Goal: Transaction & Acquisition: Purchase product/service

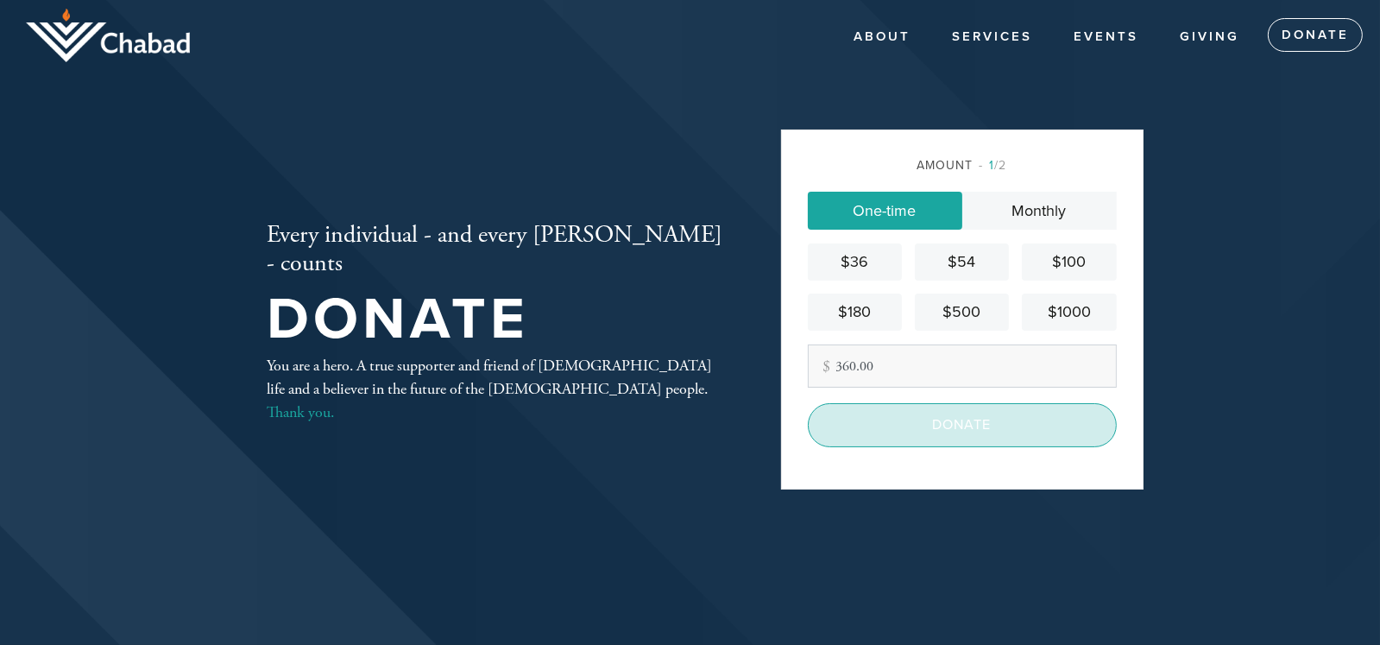
type input "360.00"
click at [987, 425] on input "Donate" at bounding box center [962, 424] width 309 height 43
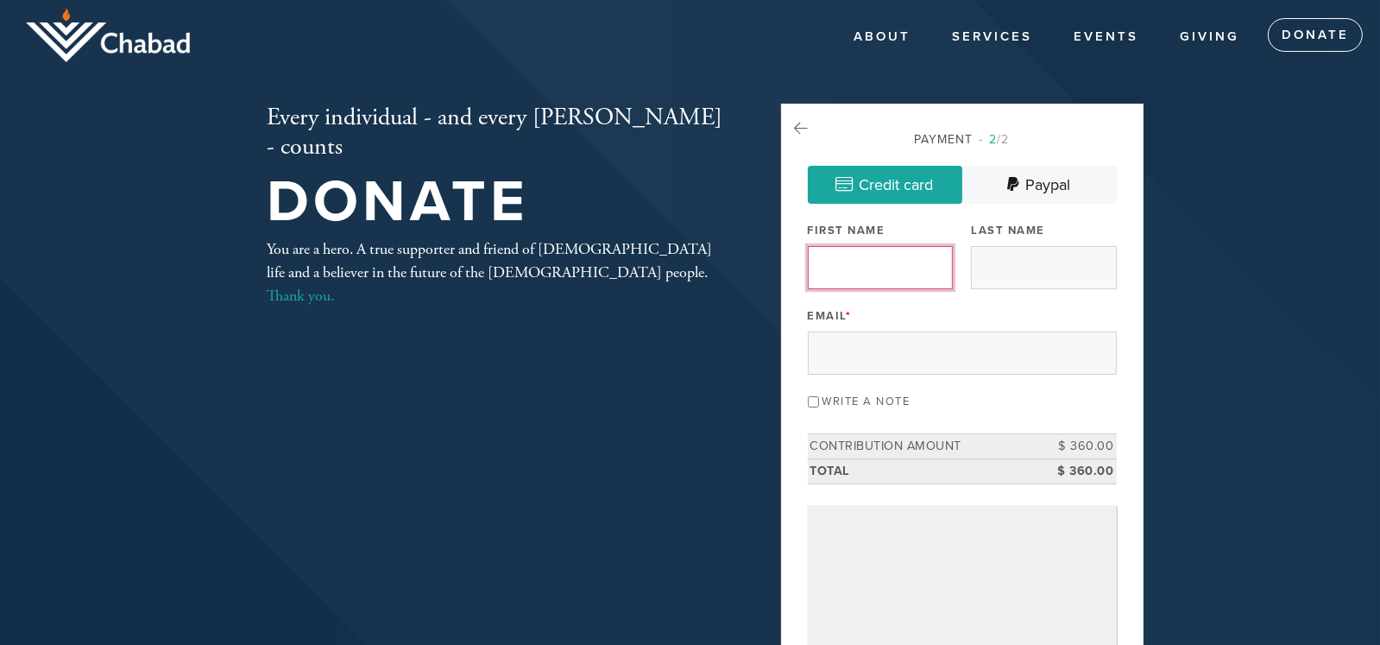
click at [867, 260] on input "First Name" at bounding box center [880, 267] width 145 height 43
type input "[PERSON_NAME]"
type input "Marants"
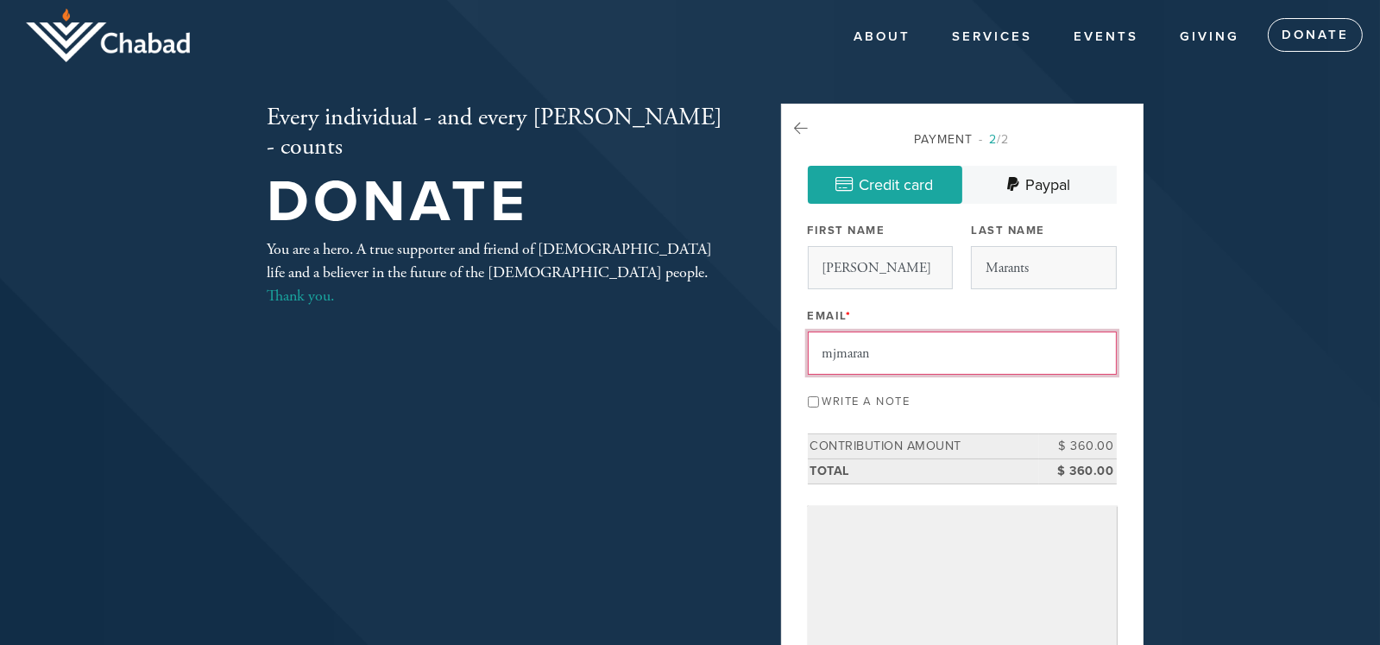
type input "[EMAIL_ADDRESS][PERSON_NAME][DOMAIN_NAME]"
click at [817, 399] on input "Write a note" at bounding box center [813, 401] width 11 height 11
checkbox input "true"
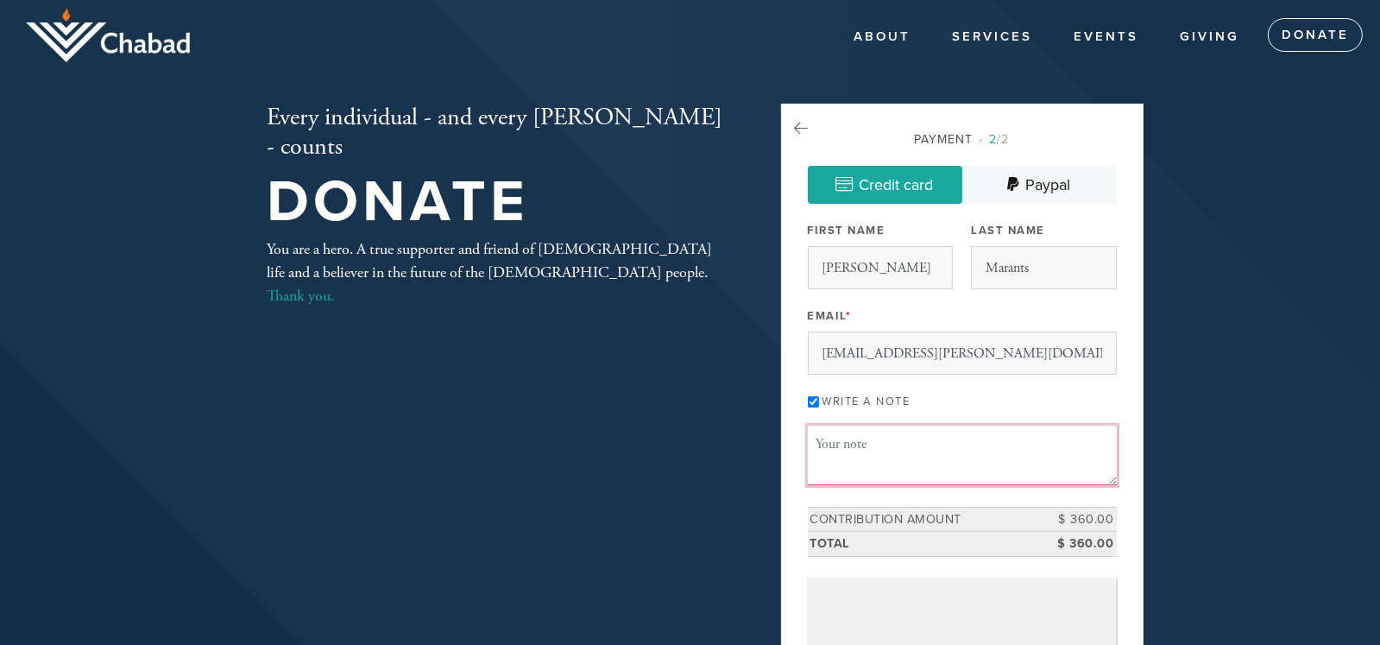
click at [872, 442] on textarea "Message or dedication" at bounding box center [962, 455] width 309 height 59
type textarea "o"
click at [928, 479] on textarea "On the occassion of Maxim Marant's 50th birthday, and in celebration of a happy…" at bounding box center [962, 455] width 309 height 59
paste textarea "שָׁנָה טוֹבָה וּמְתוּקָה"
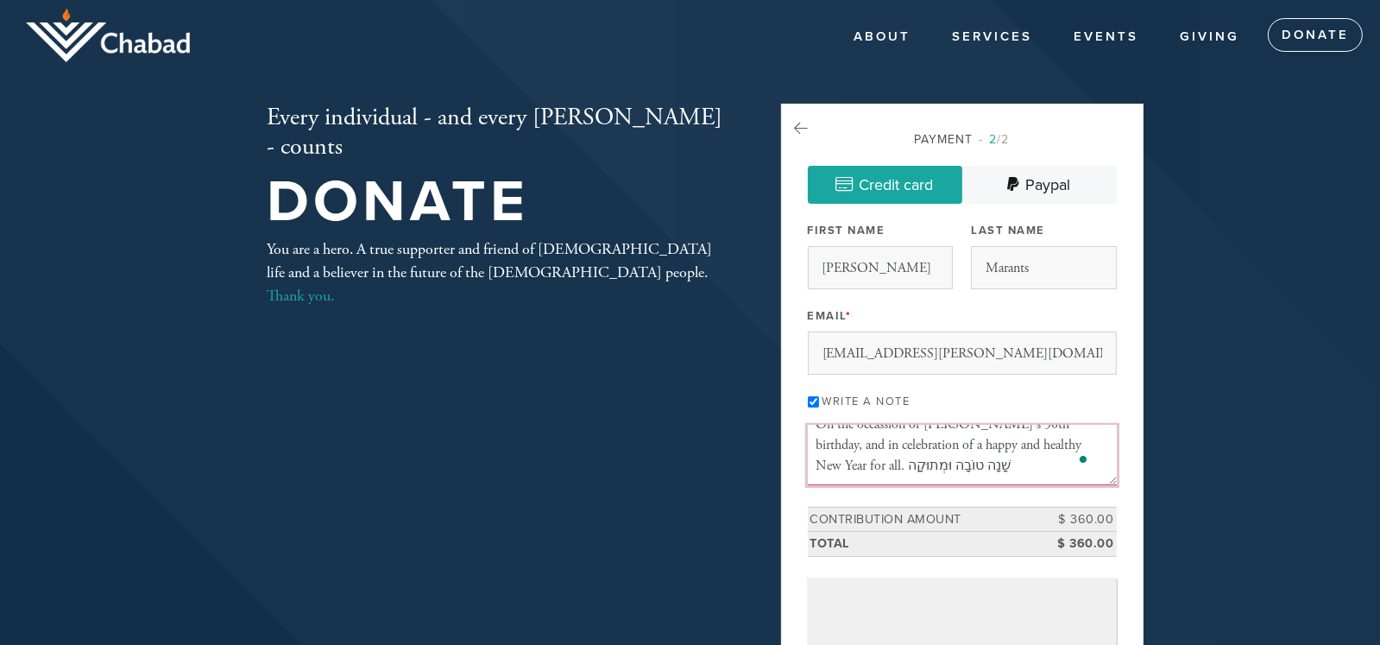
drag, startPoint x: 938, startPoint y: 461, endPoint x: 948, endPoint y: 455, distance: 11.3
click at [856, 465] on textarea "On the occassion of Maxim Marant's 50th birthday, and in celebration of a happy…" at bounding box center [962, 455] width 309 height 59
paste textarea "נה טובה ומתוק"
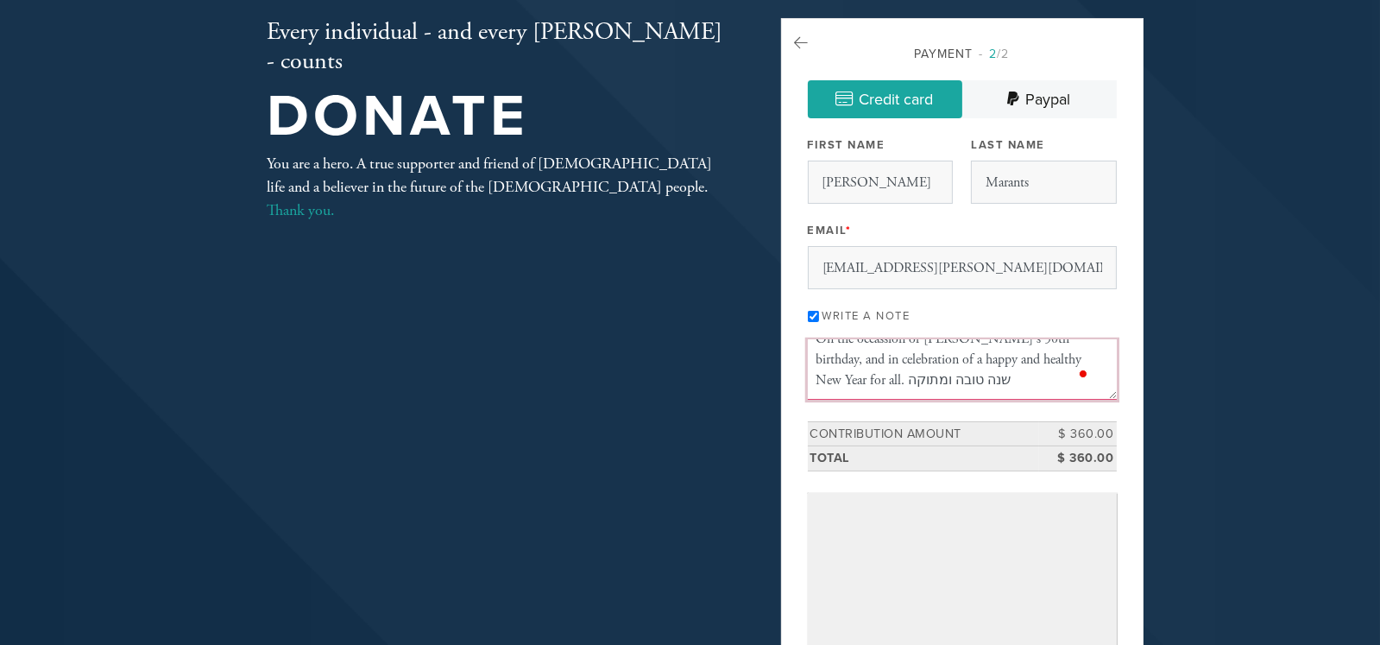
scroll to position [172, 0]
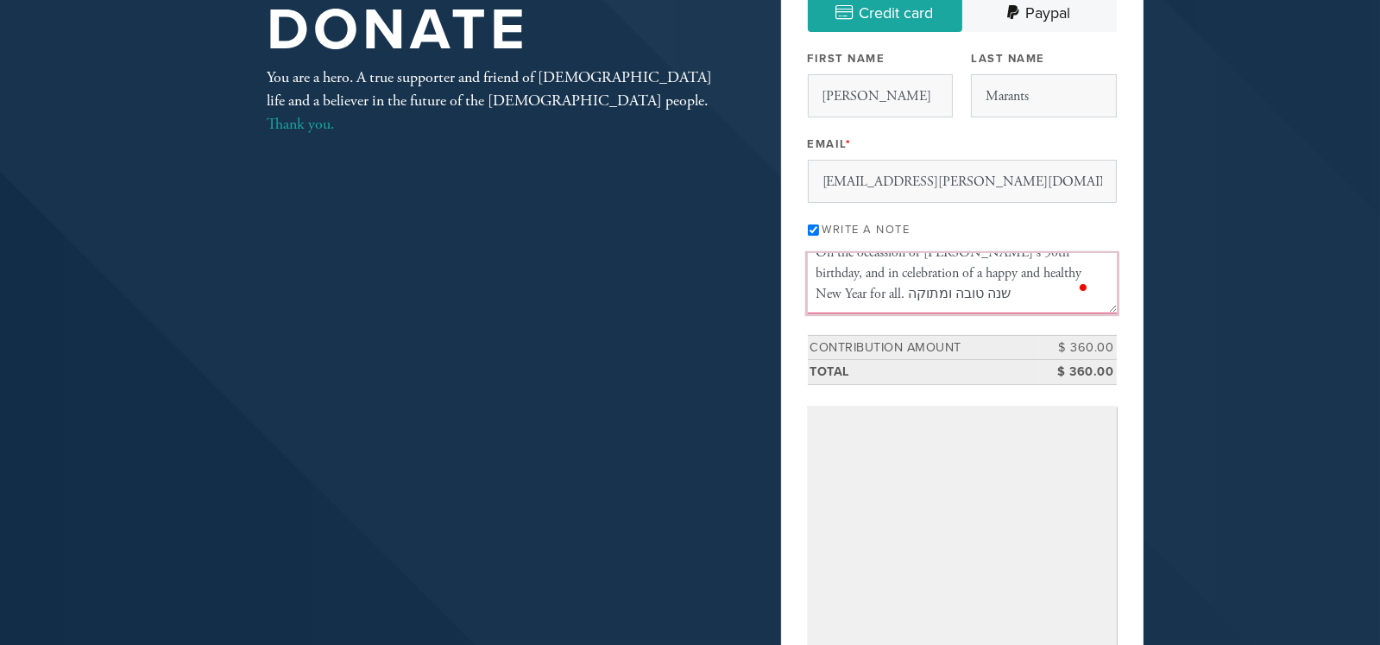
type textarea "On the occassion of Maxim Marant's 50th birthday, and in celebration of a happy…"
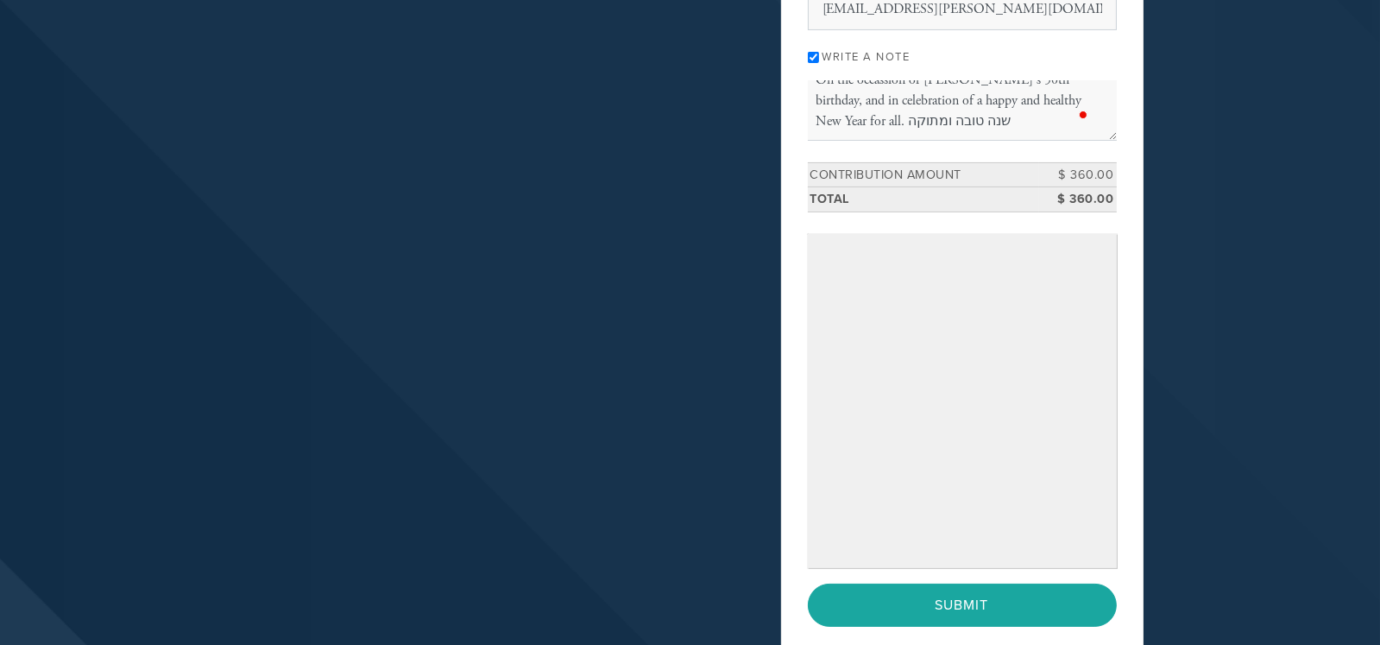
scroll to position [518, 0]
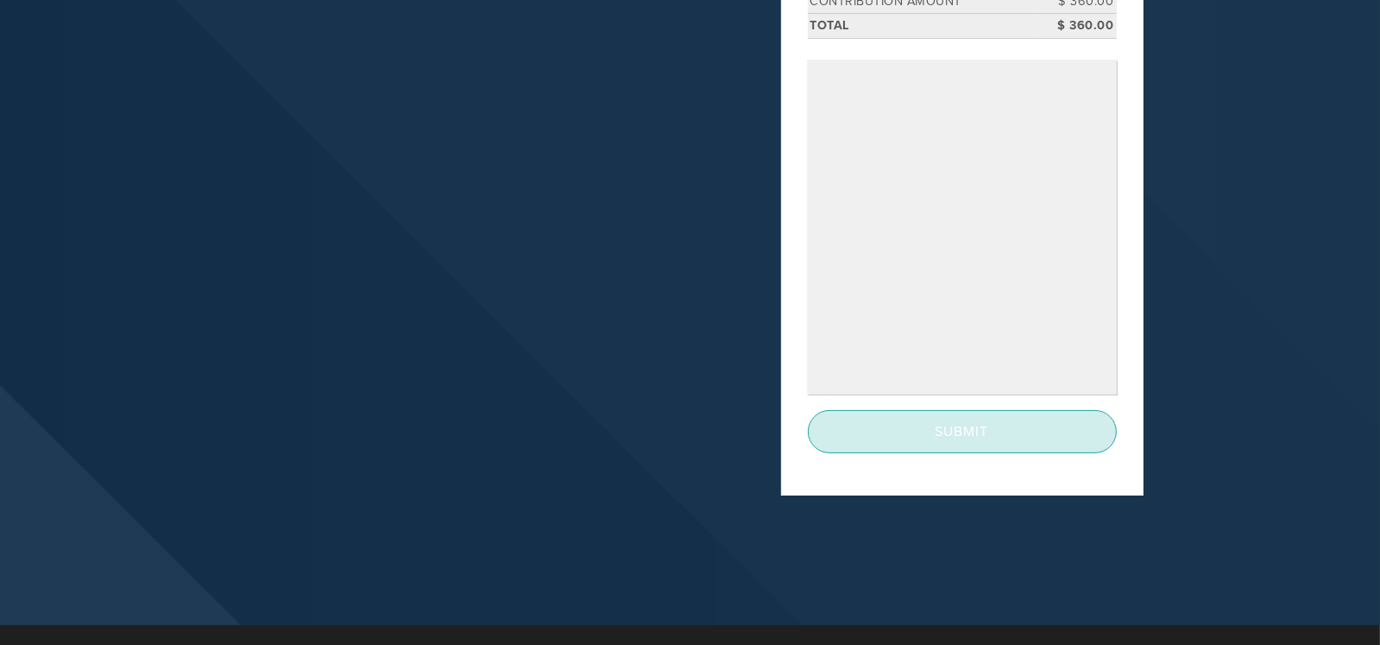
click at [992, 434] on input "Submit" at bounding box center [962, 431] width 309 height 43
